Goal: Information Seeking & Learning: Learn about a topic

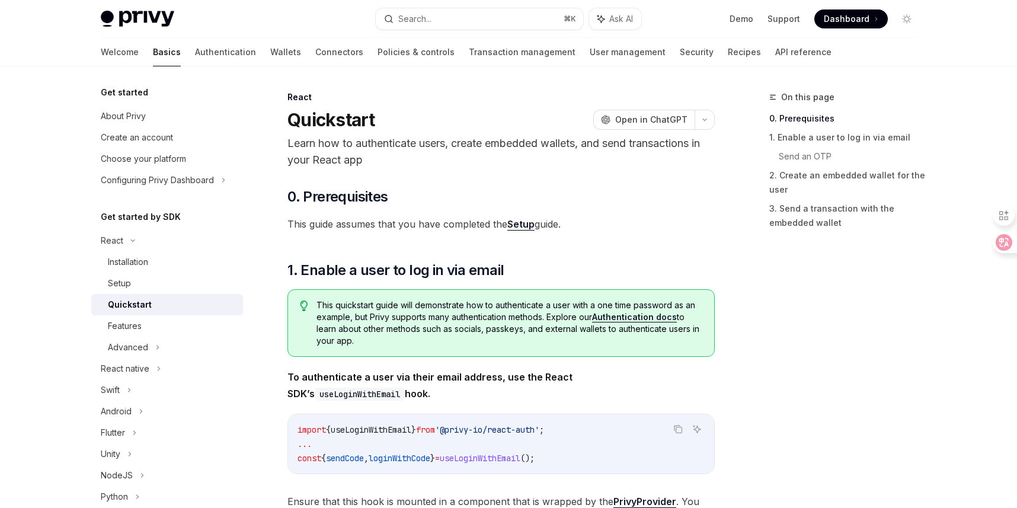
click at [850, 21] on span "Dashboard" at bounding box center [847, 19] width 46 height 12
click at [0, 0] on div "Privy Docs home page Search... ⌘ K Ask AI Demo Support Dashboard Dashboard Sear…" at bounding box center [508, 33] width 1017 height 66
click at [903, 27] on button "Toggle dark mode" at bounding box center [906, 18] width 19 height 19
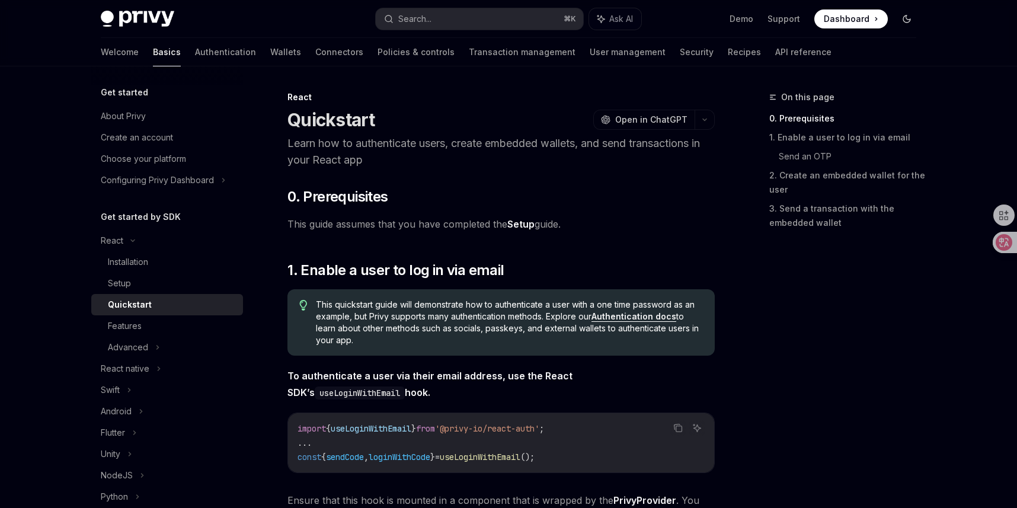
click at [903, 27] on button "Toggle dark mode" at bounding box center [906, 18] width 19 height 19
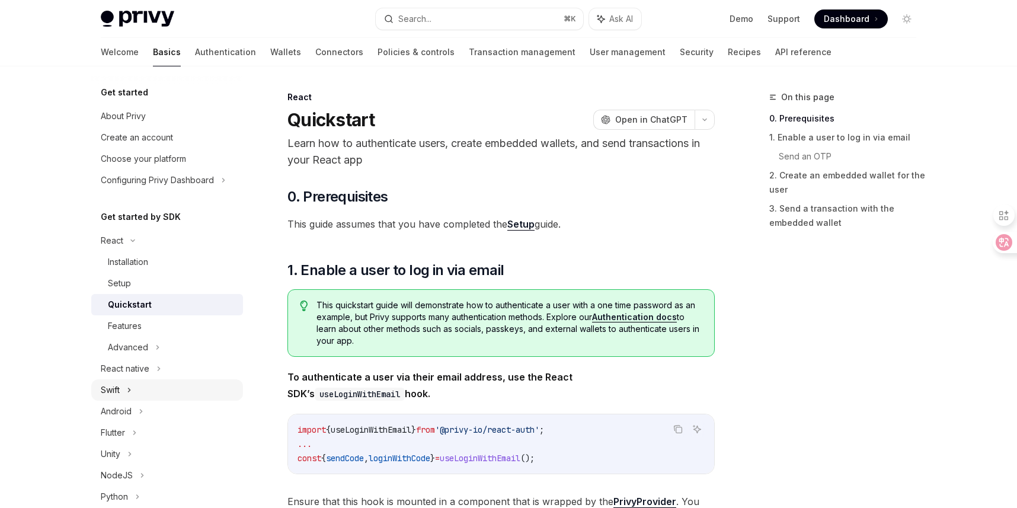
scroll to position [229, 0]
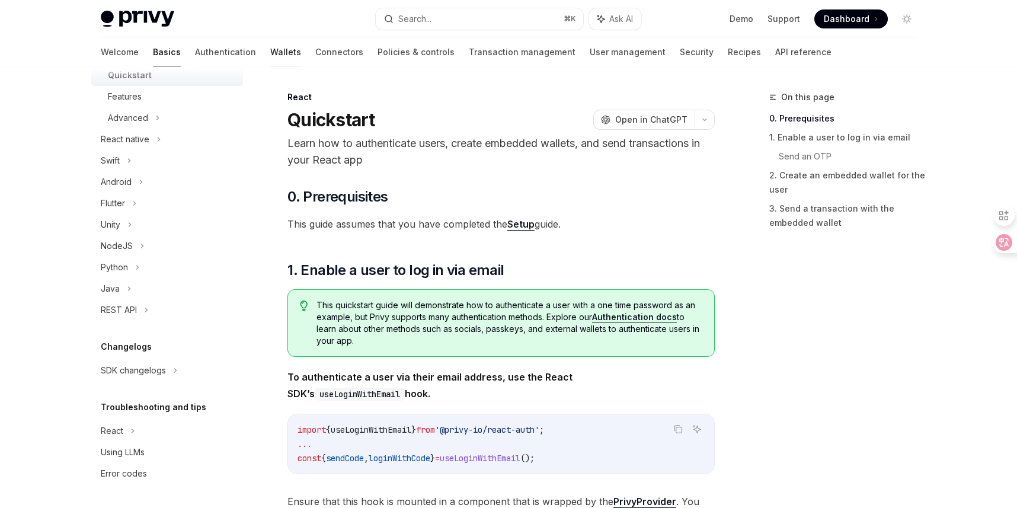
click at [270, 60] on link "Wallets" at bounding box center [285, 52] width 31 height 28
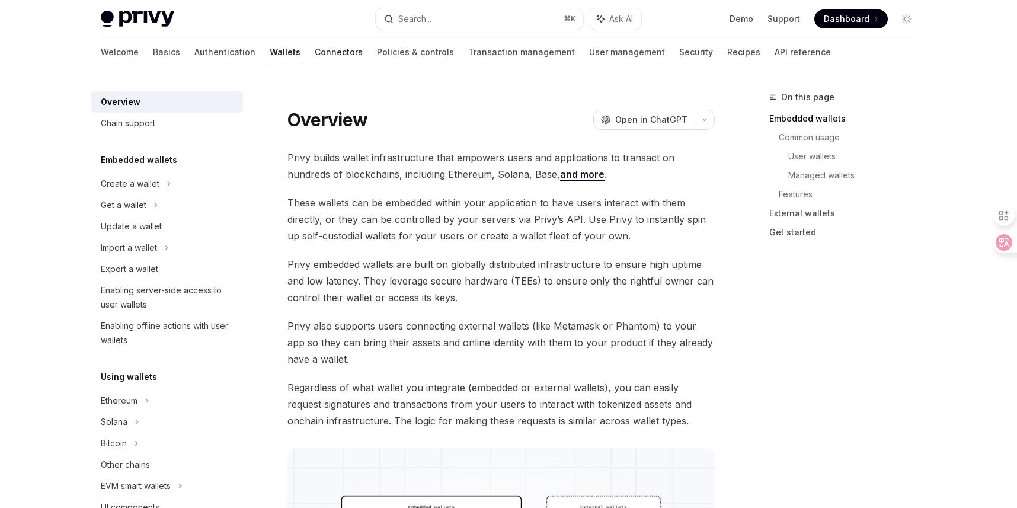
click at [315, 56] on link "Connectors" at bounding box center [339, 52] width 48 height 28
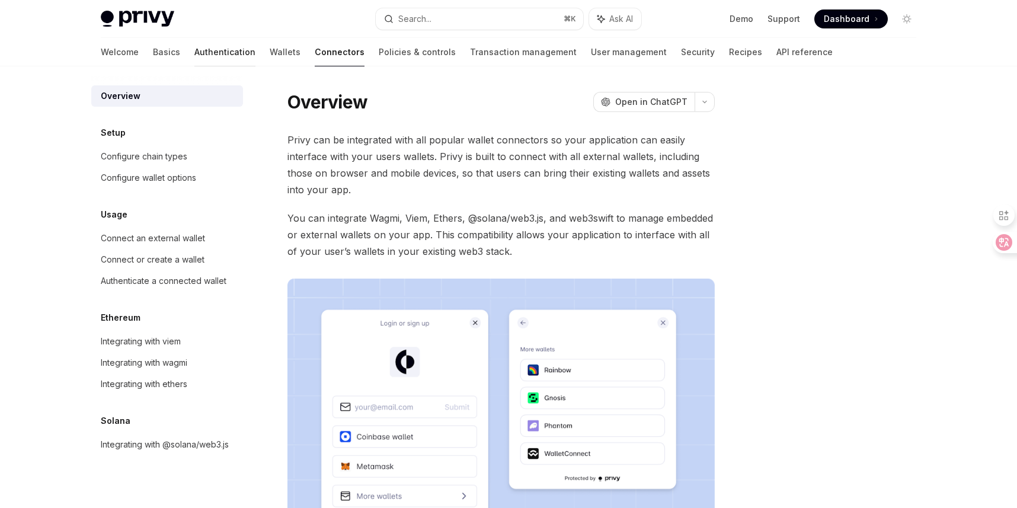
click at [194, 51] on link "Authentication" at bounding box center [224, 52] width 61 height 28
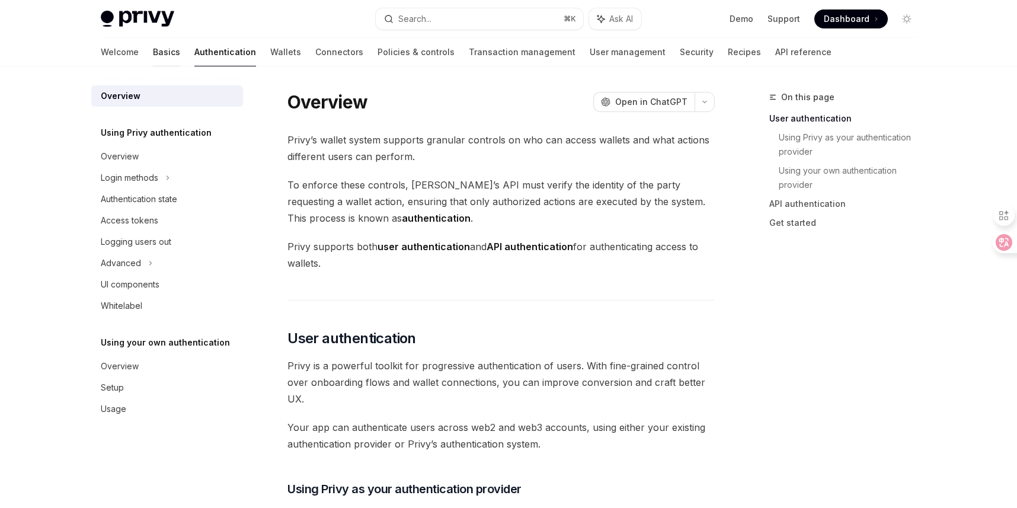
click at [153, 55] on link "Basics" at bounding box center [166, 52] width 27 height 28
type textarea "*"
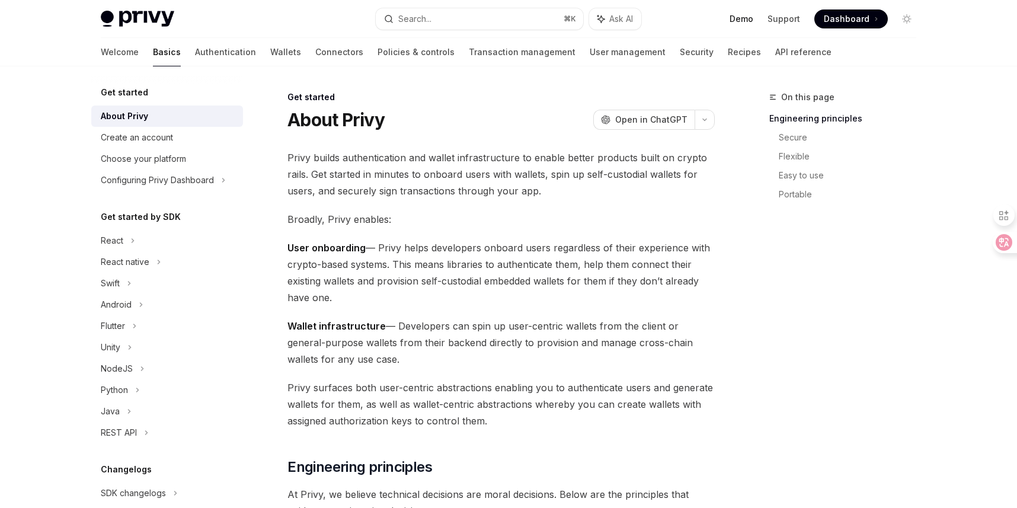
click at [742, 19] on link "Demo" at bounding box center [741, 19] width 24 height 12
